Goal: Information Seeking & Learning: Check status

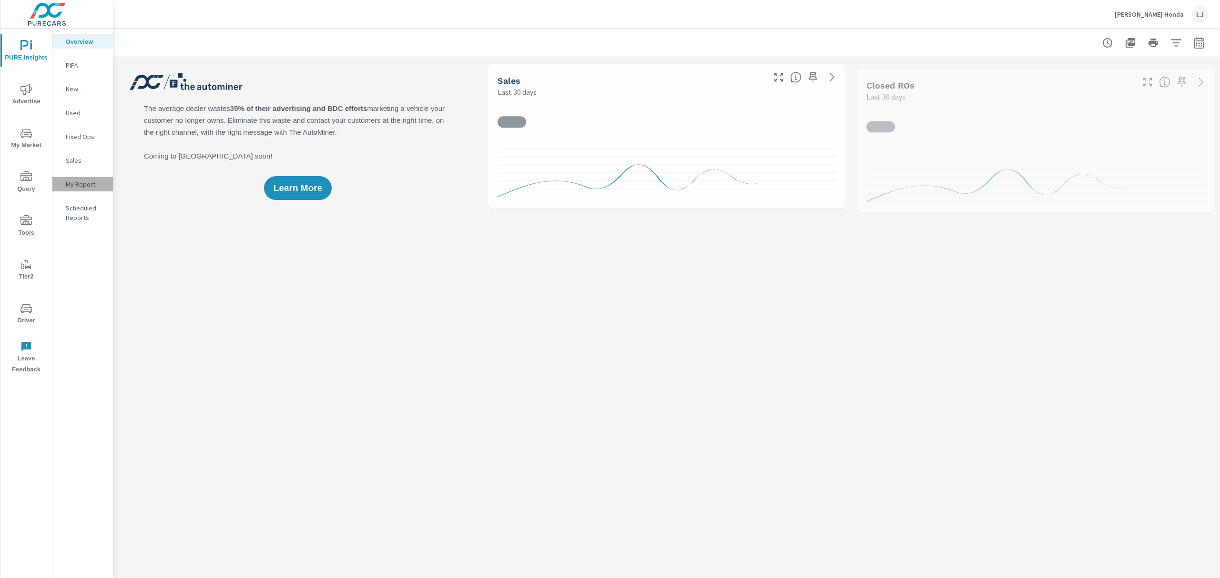
click at [72, 189] on p "My Report" at bounding box center [86, 185] width 40 height 10
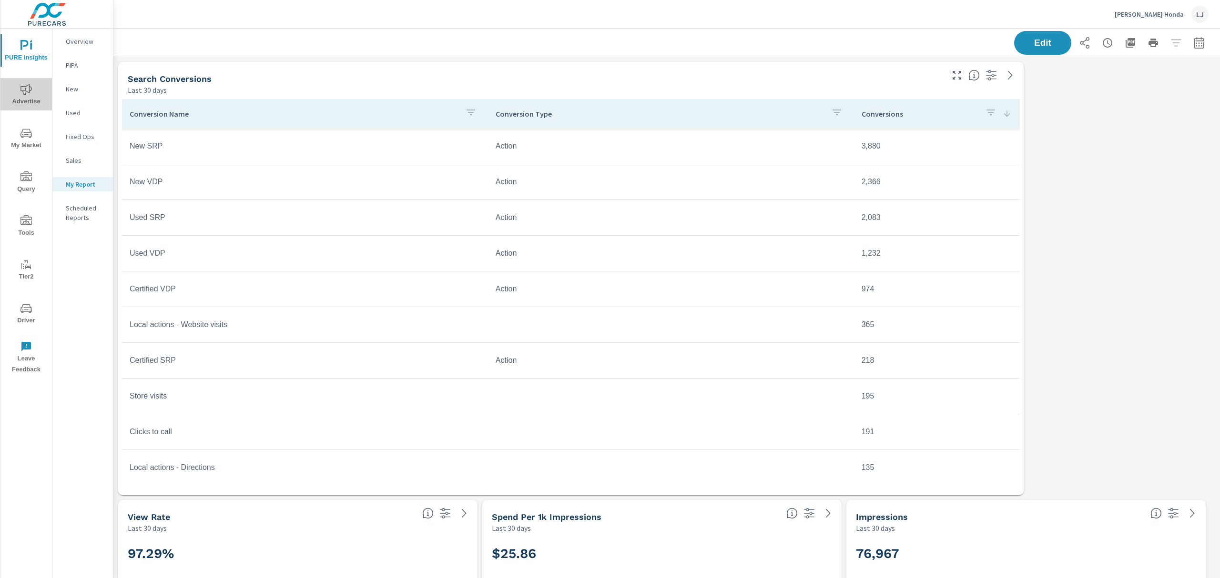
click at [36, 88] on span "Advertise" at bounding box center [26, 95] width 46 height 23
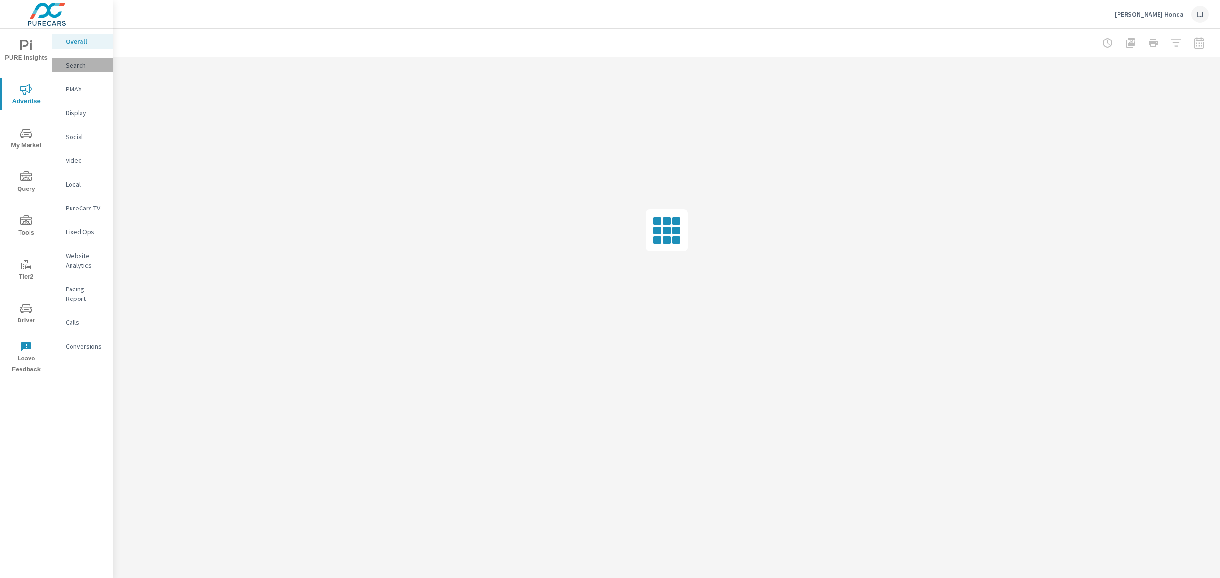
click at [80, 58] on div "Search" at bounding box center [82, 65] width 61 height 14
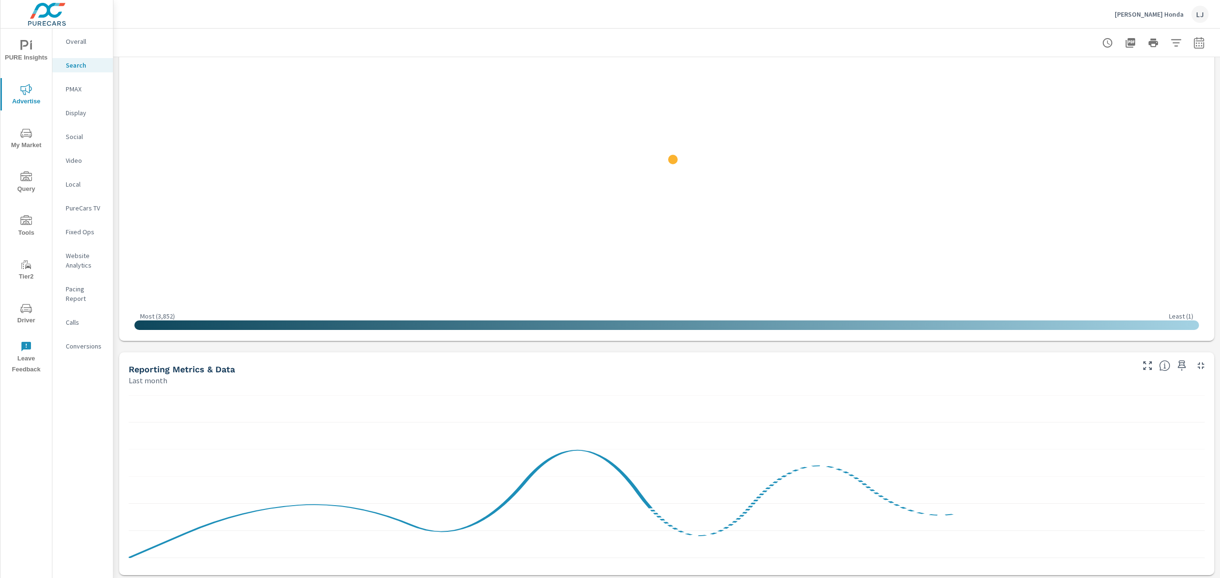
scroll to position [191, 0]
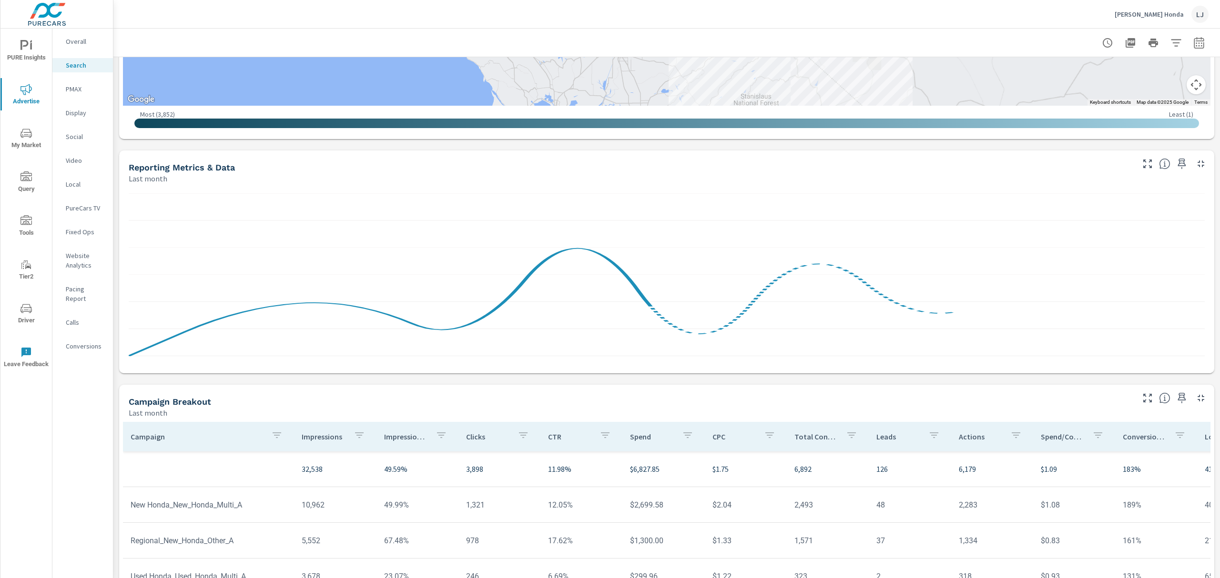
scroll to position [494, 0]
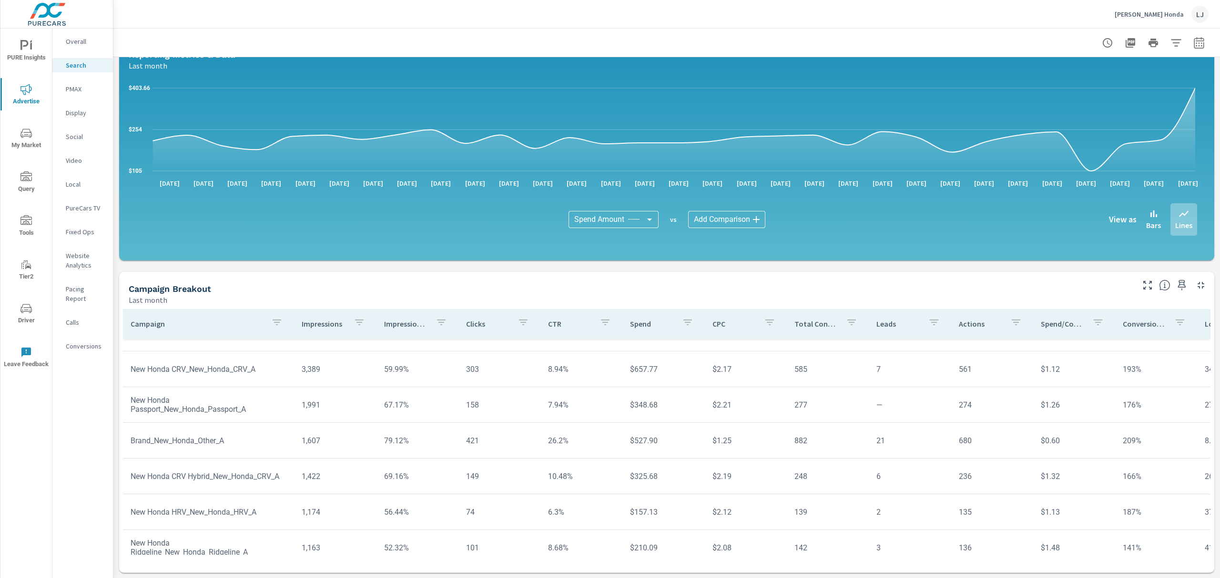
scroll to position [191, 0]
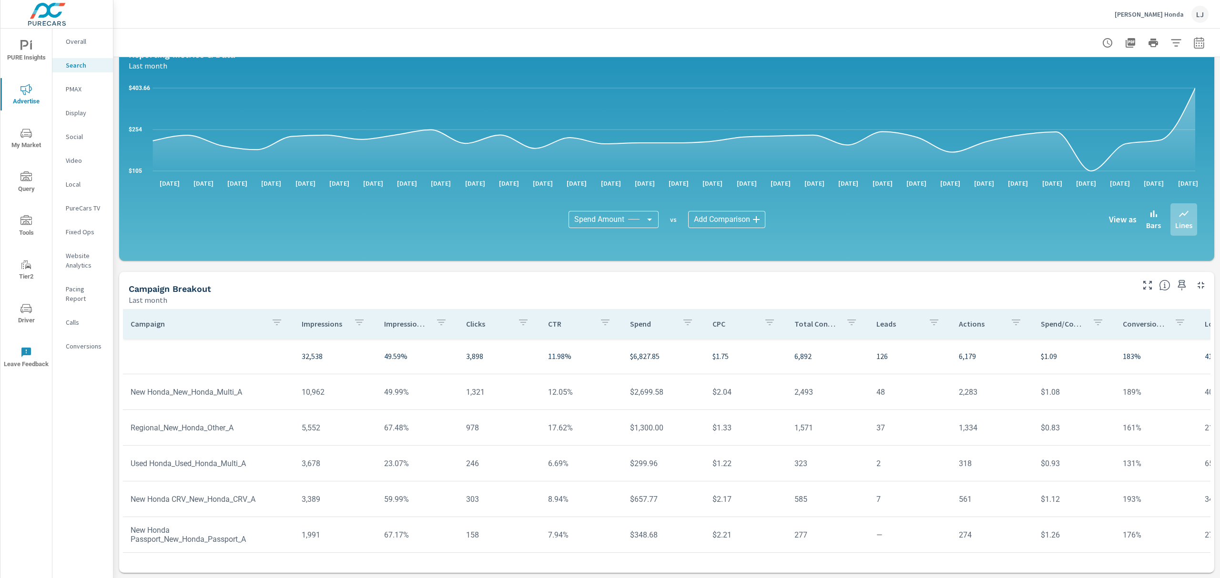
click at [396, 324] on p "Impression Share" at bounding box center [406, 324] width 44 height 10
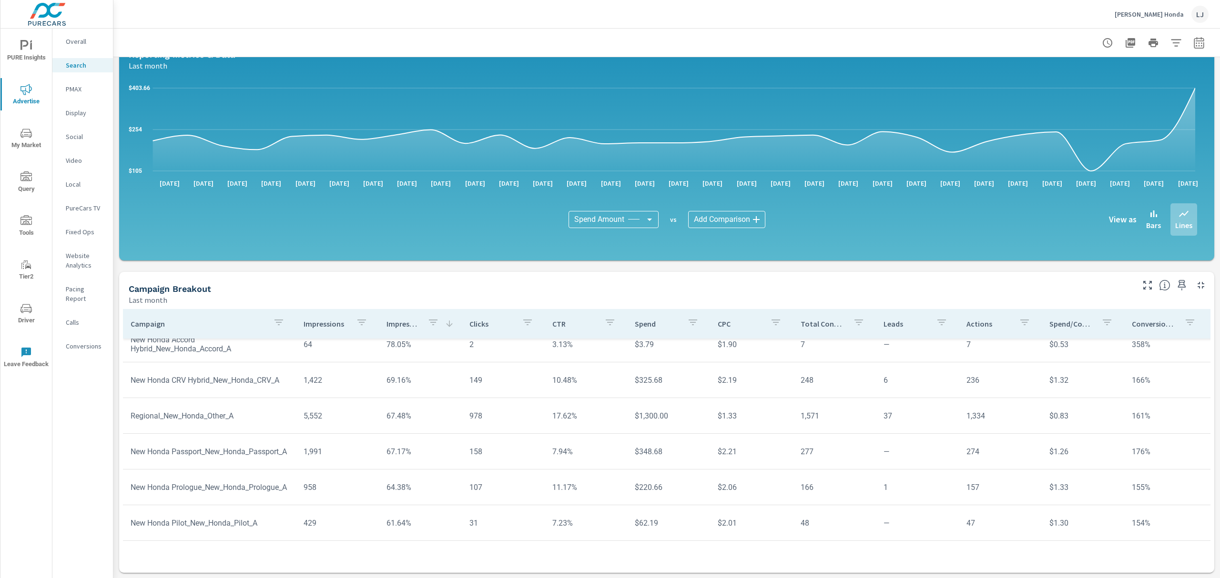
scroll to position [29, 0]
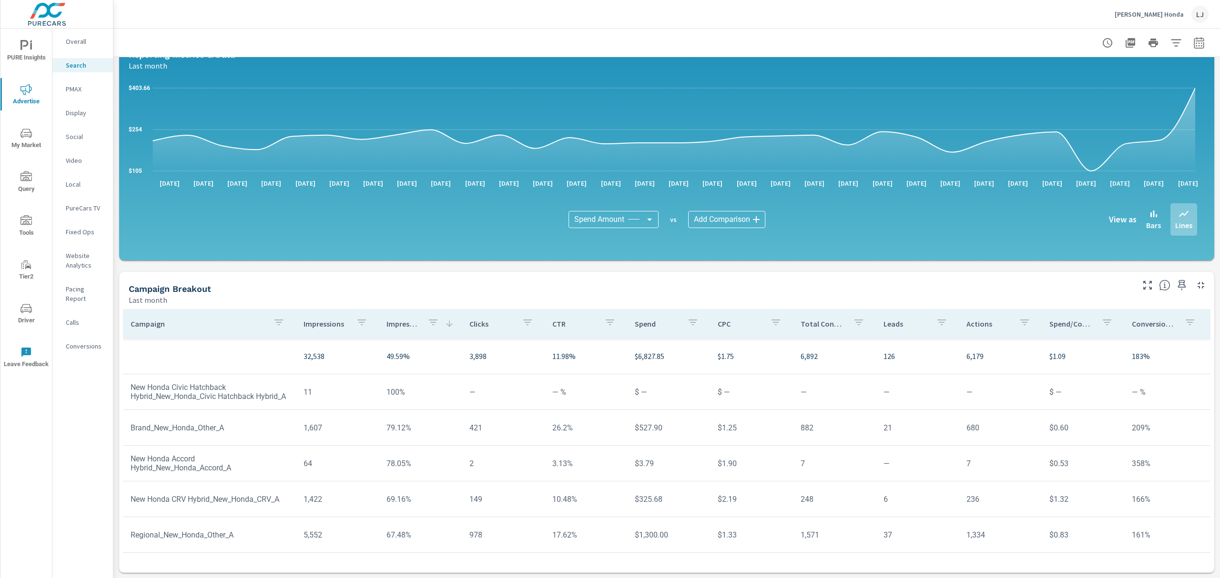
scroll to position [63, 0]
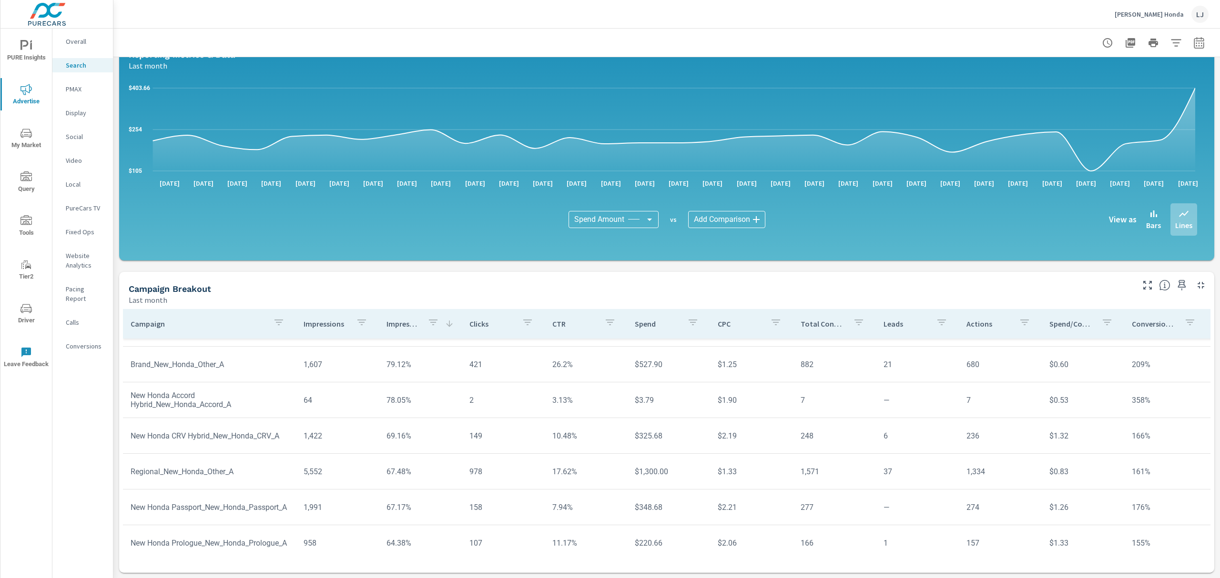
scroll to position [127, 0]
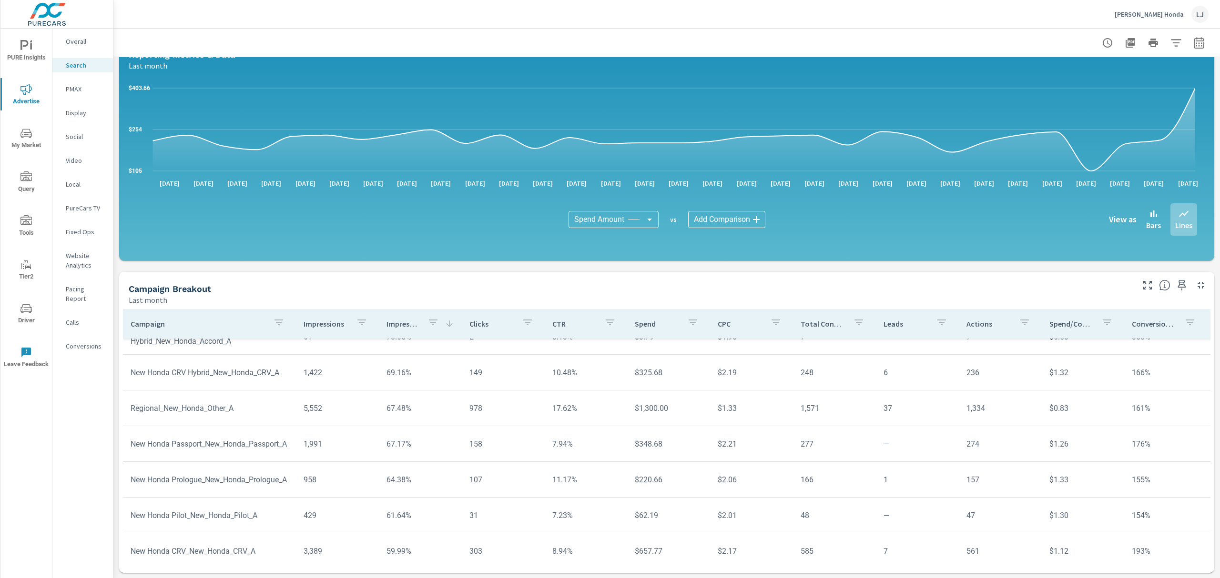
scroll to position [191, 0]
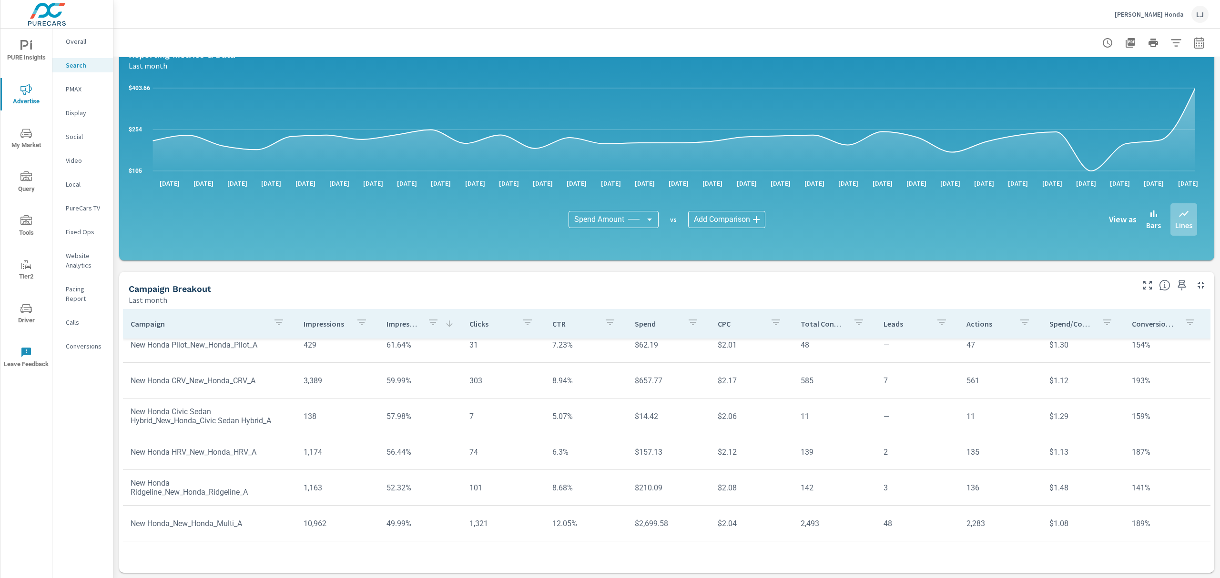
scroll to position [330, 0]
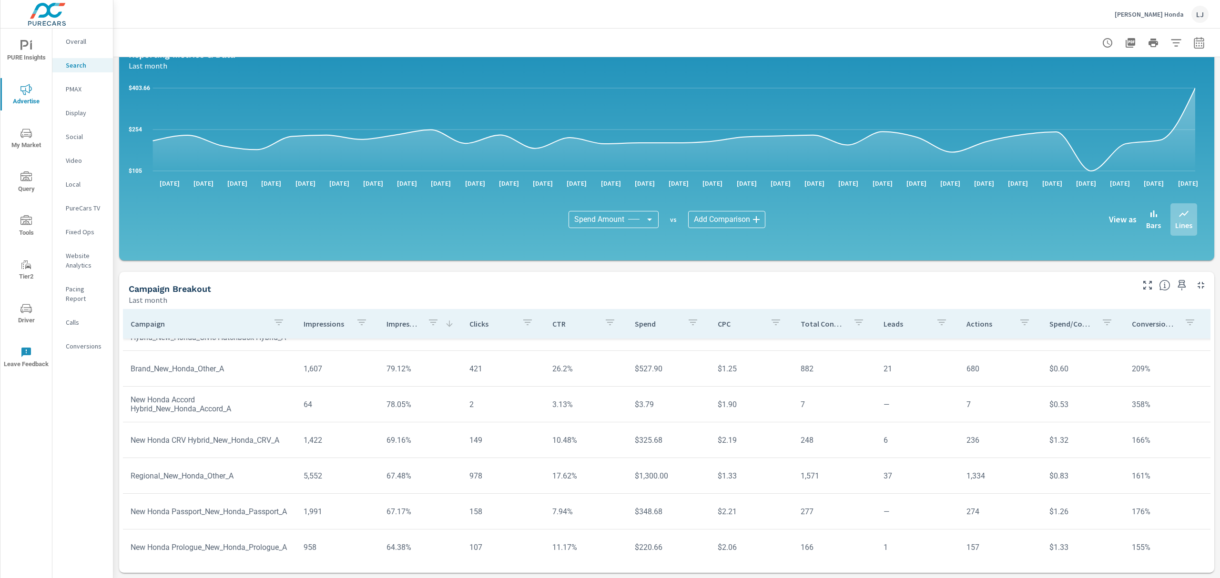
scroll to position [65, 0]
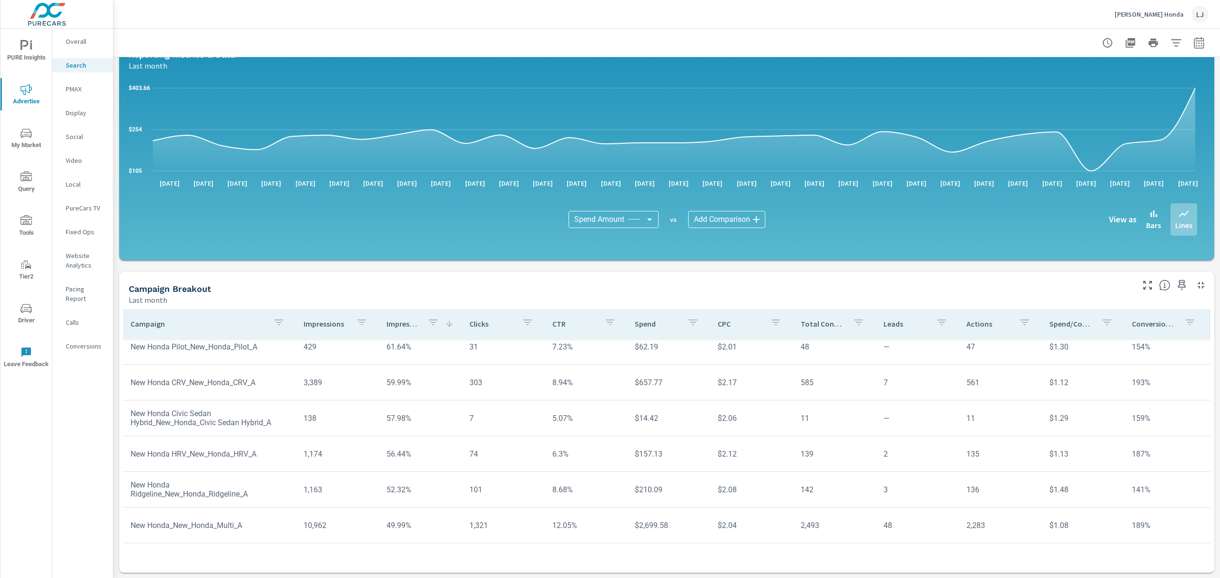
scroll to position [330, 0]
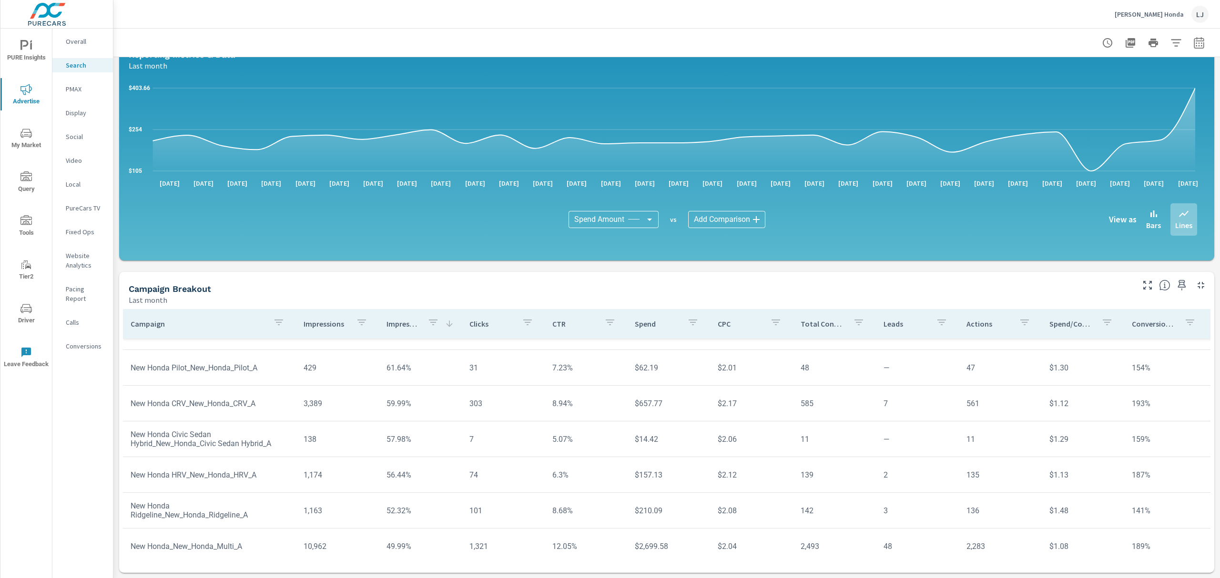
scroll to position [273, 0]
click at [1193, 38] on icon "button" at bounding box center [1198, 42] width 10 height 11
select select "Last month"
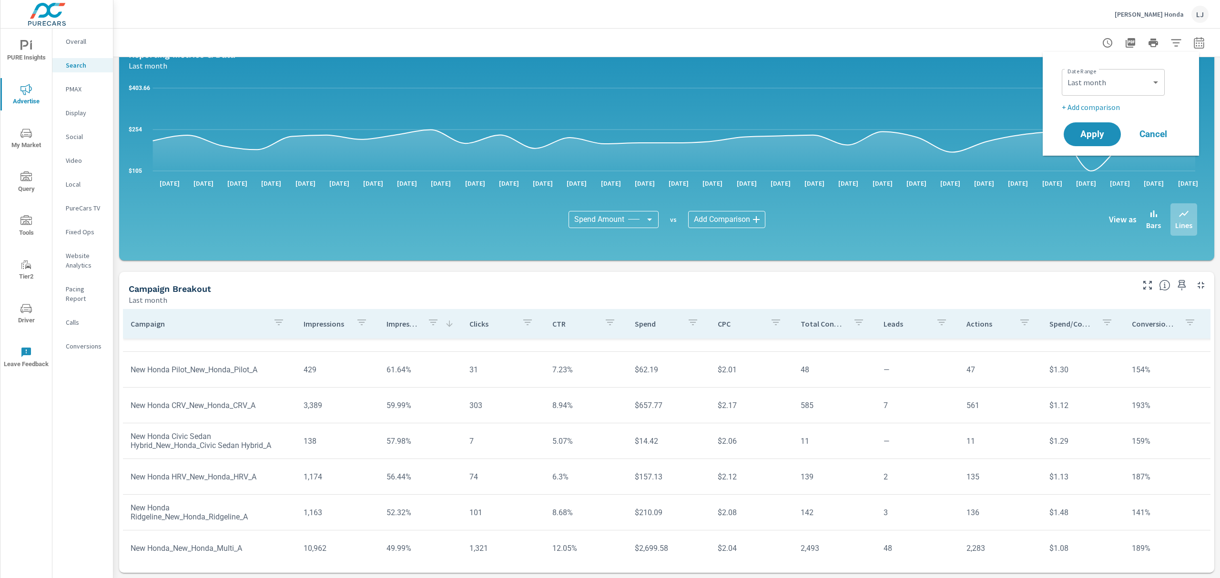
click at [1082, 103] on p "+ Add comparison" at bounding box center [1122, 106] width 122 height 11
select select "Previous period"
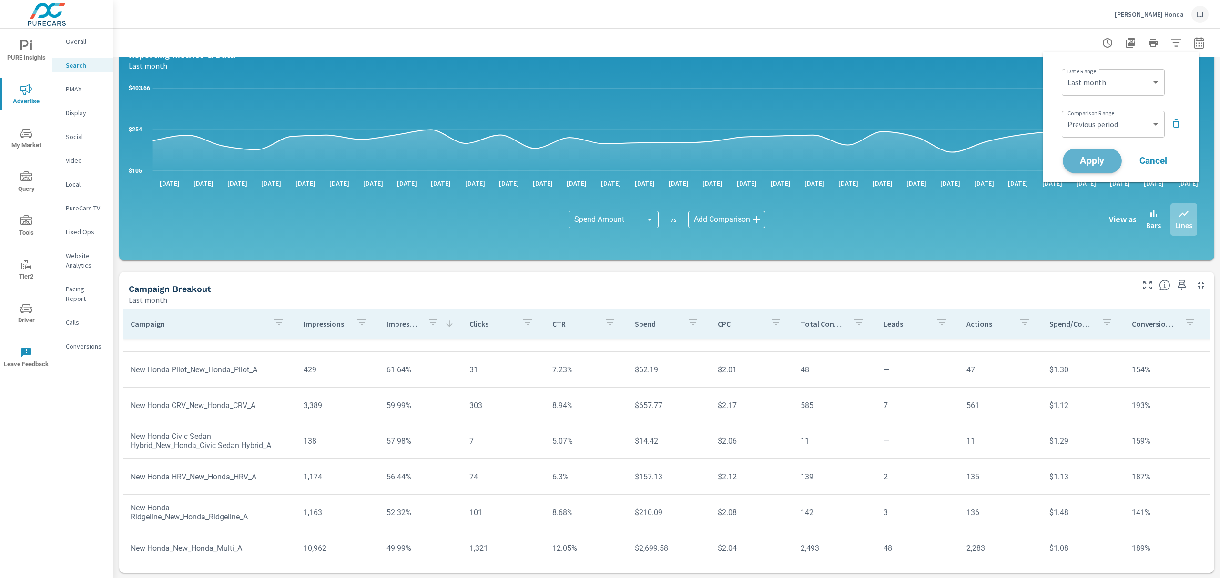
click at [1085, 159] on span "Apply" at bounding box center [1091, 161] width 39 height 9
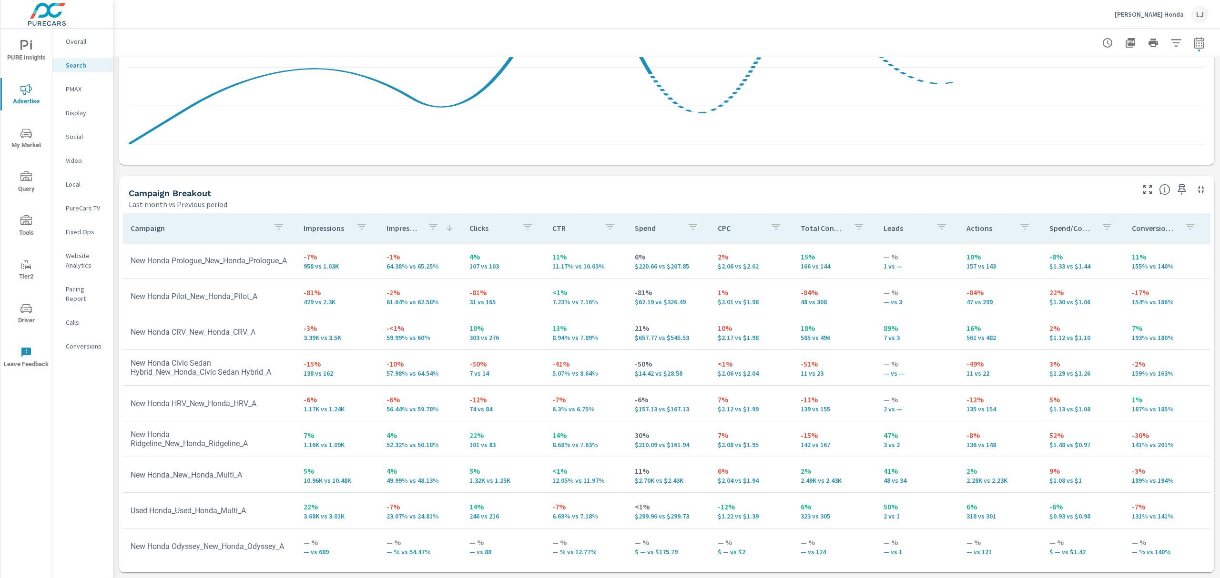
scroll to position [271, 0]
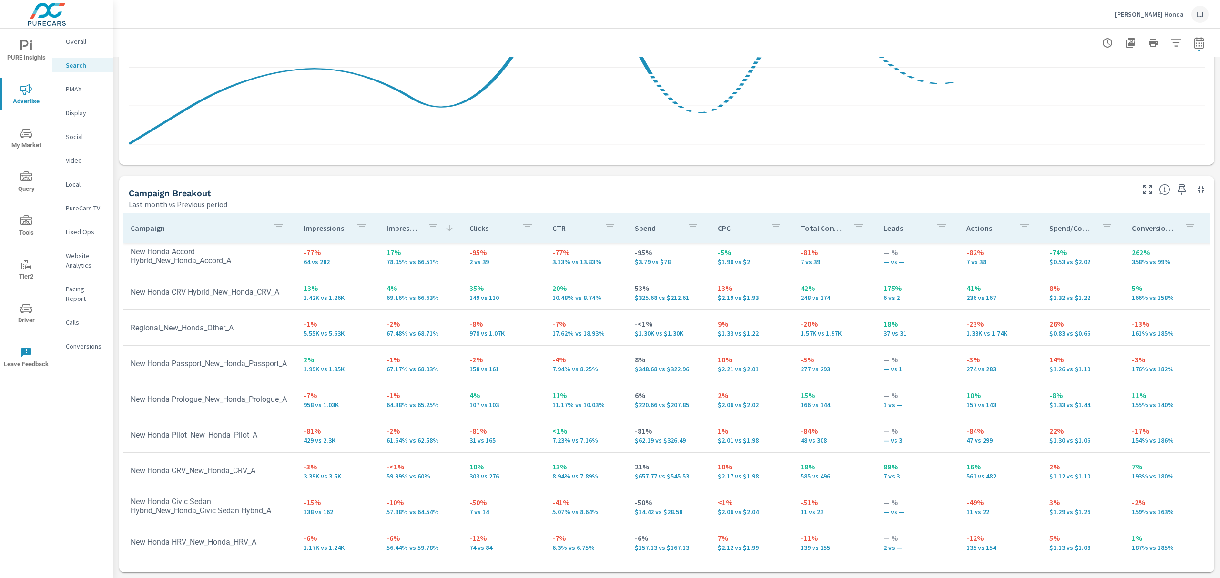
scroll to position [80, 0]
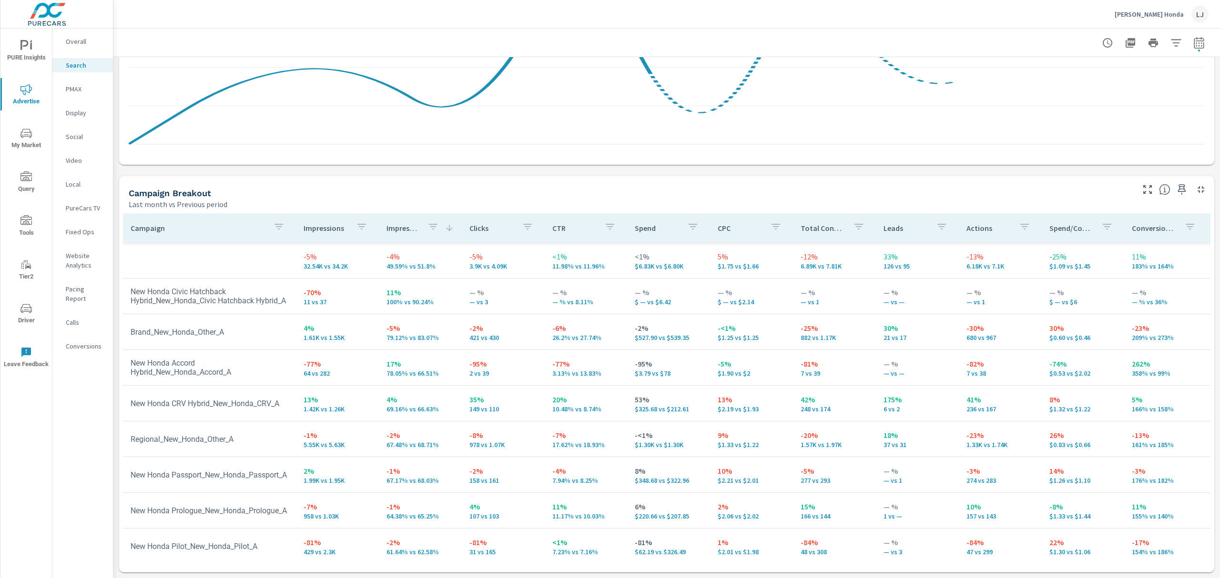
click at [318, 233] on p "Impressions" at bounding box center [325, 228] width 45 height 10
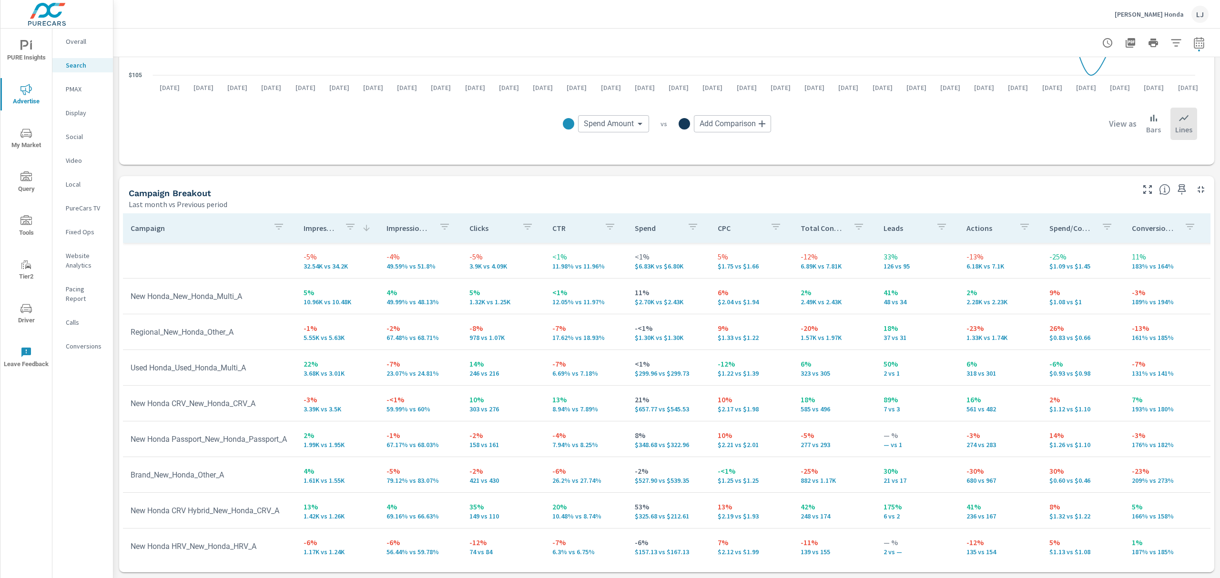
click at [318, 233] on p "Impressions" at bounding box center [319, 228] width 33 height 10
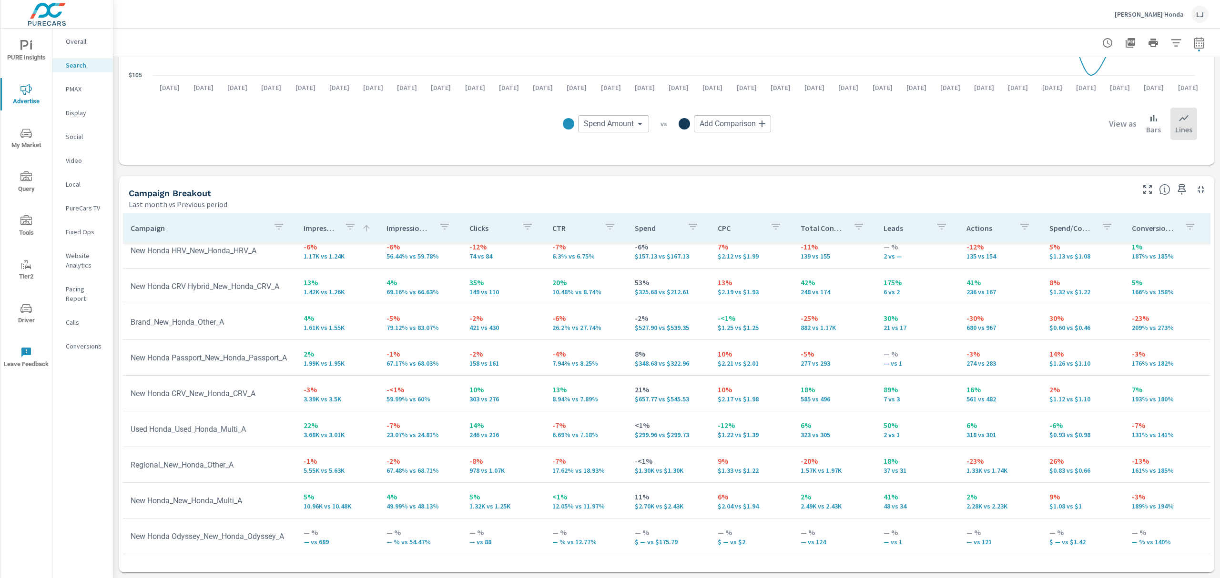
scroll to position [271, 0]
click at [324, 228] on p "Impressions" at bounding box center [319, 228] width 33 height 10
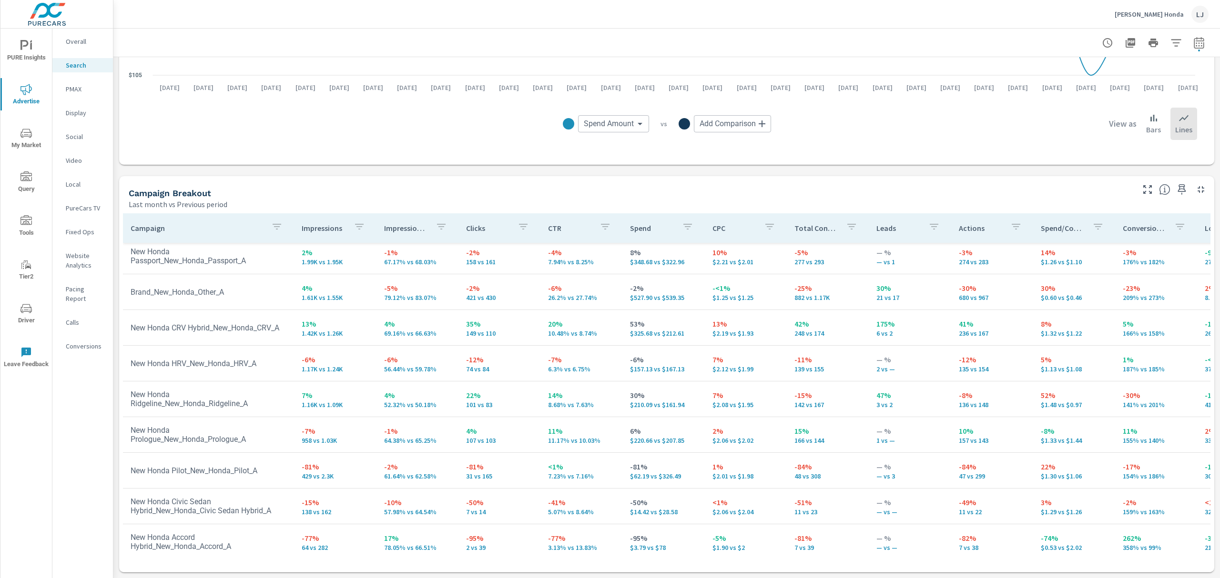
scroll to position [191, 0]
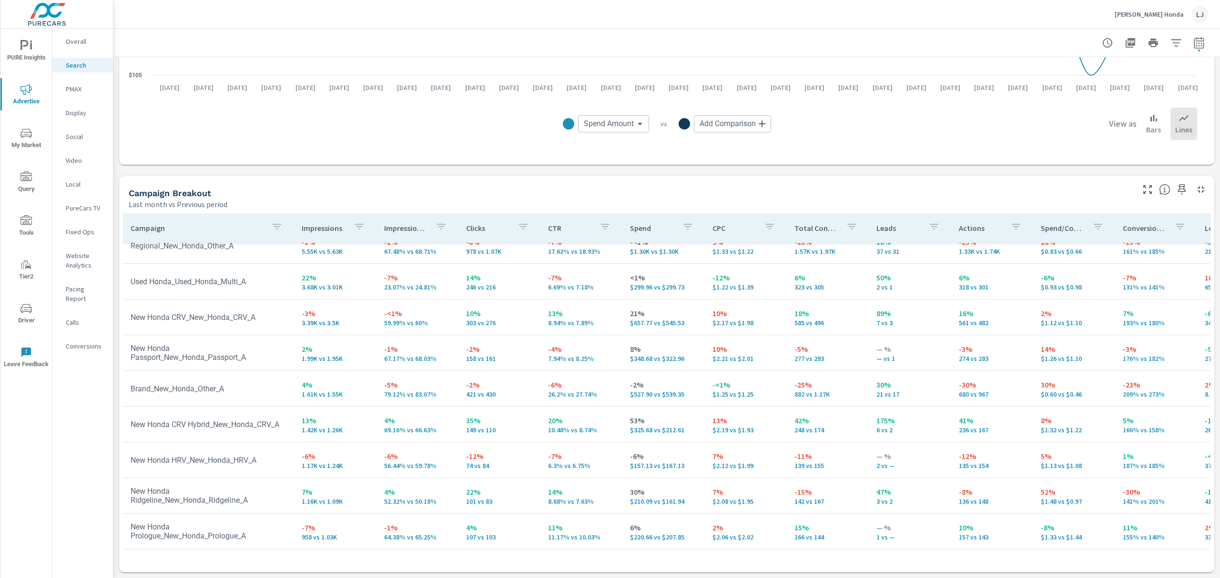
scroll to position [80, 0]
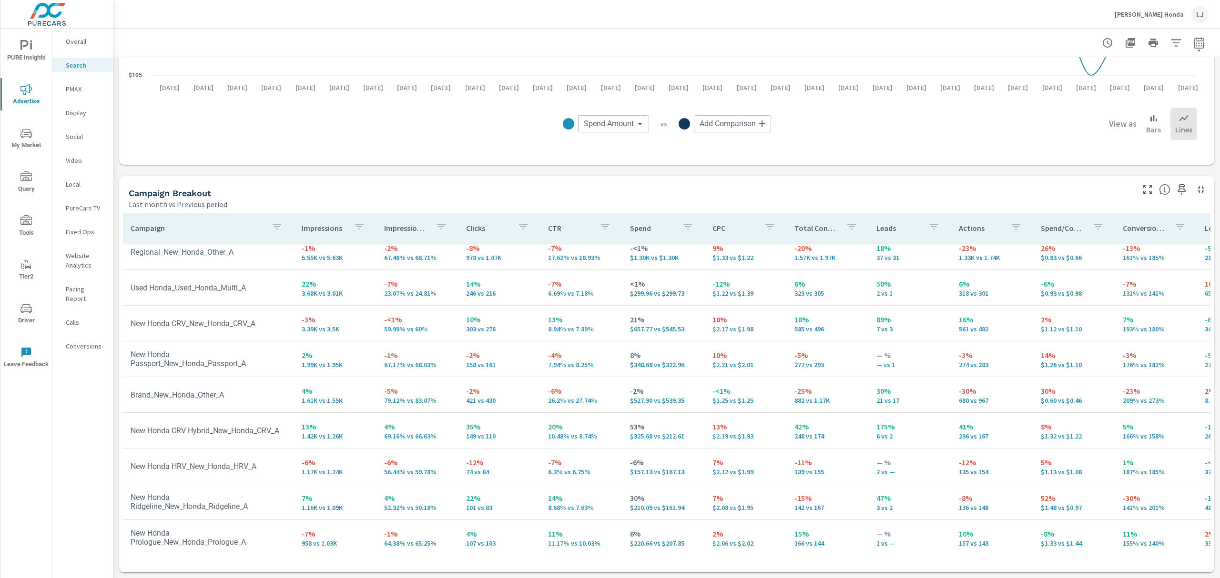
click at [88, 143] on div "Social" at bounding box center [82, 137] width 61 height 14
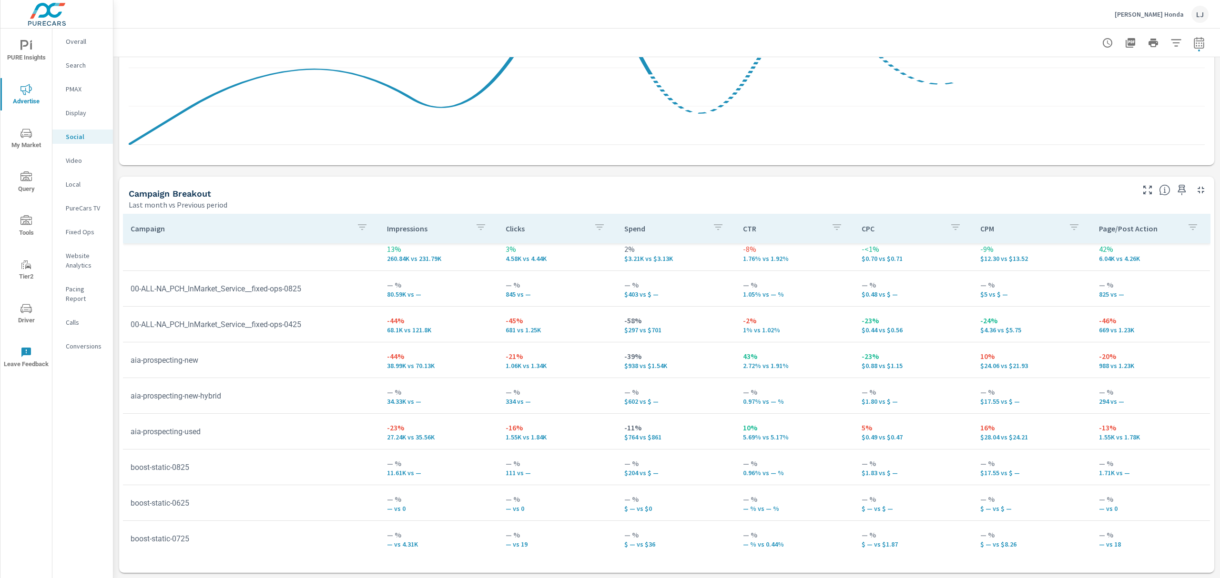
scroll to position [10, 0]
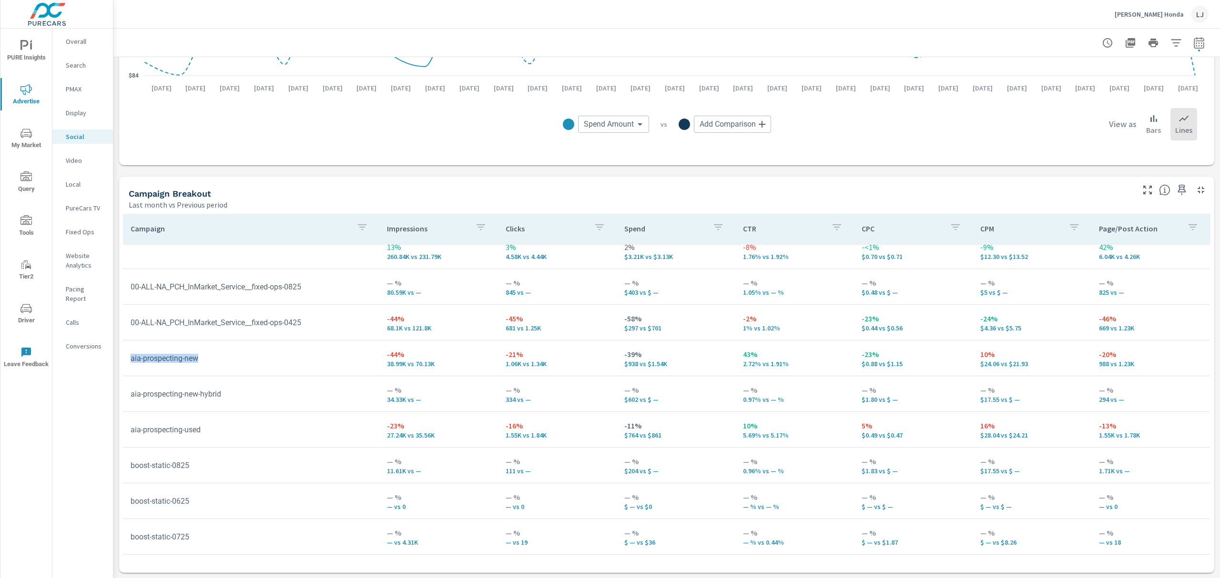
drag, startPoint x: 236, startPoint y: 357, endPoint x: 126, endPoint y: 372, distance: 111.5
click at [126, 372] on tr "aia-prospecting-new -44% 38.99K vs 70.13K -21% 1.06K vs 1.34K -39% $938 vs $1.5…" at bounding box center [666, 359] width 1087 height 36
copy td "aia-prospecting-new"
